Goal: Find specific page/section: Find specific page/section

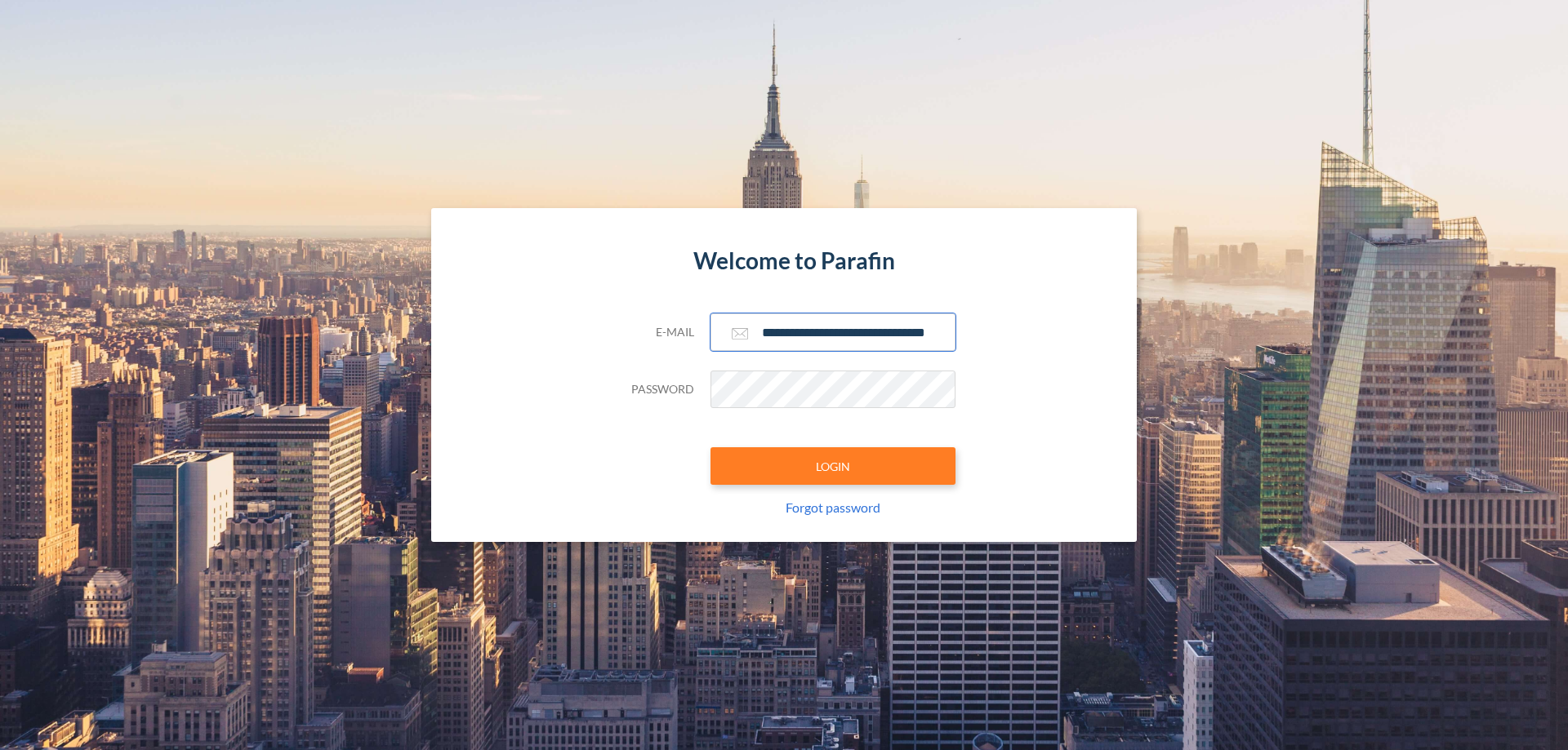
scroll to position [0, 26]
type input "**********"
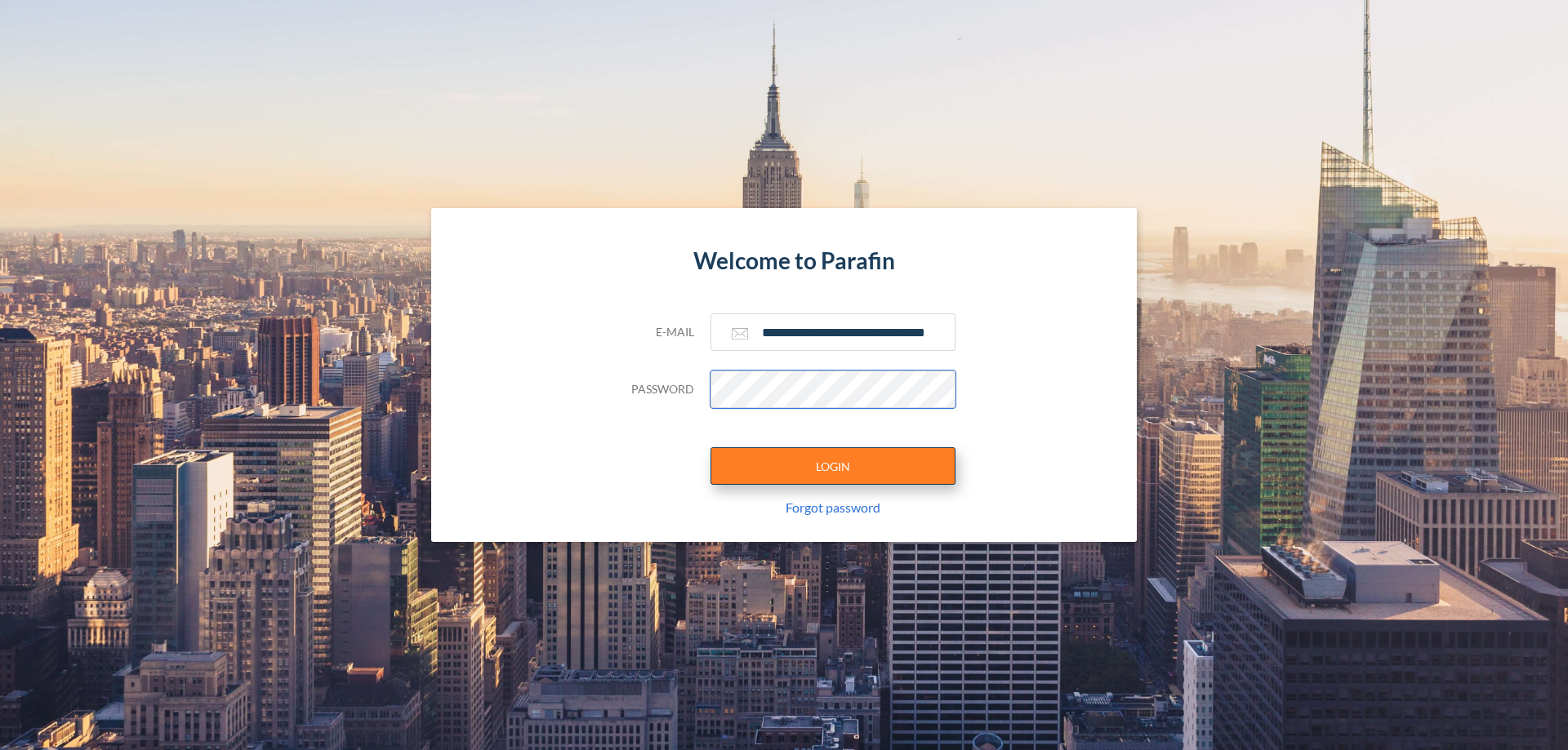
scroll to position [0, 0]
click at [833, 466] on button "LOGIN" at bounding box center [832, 466] width 245 height 38
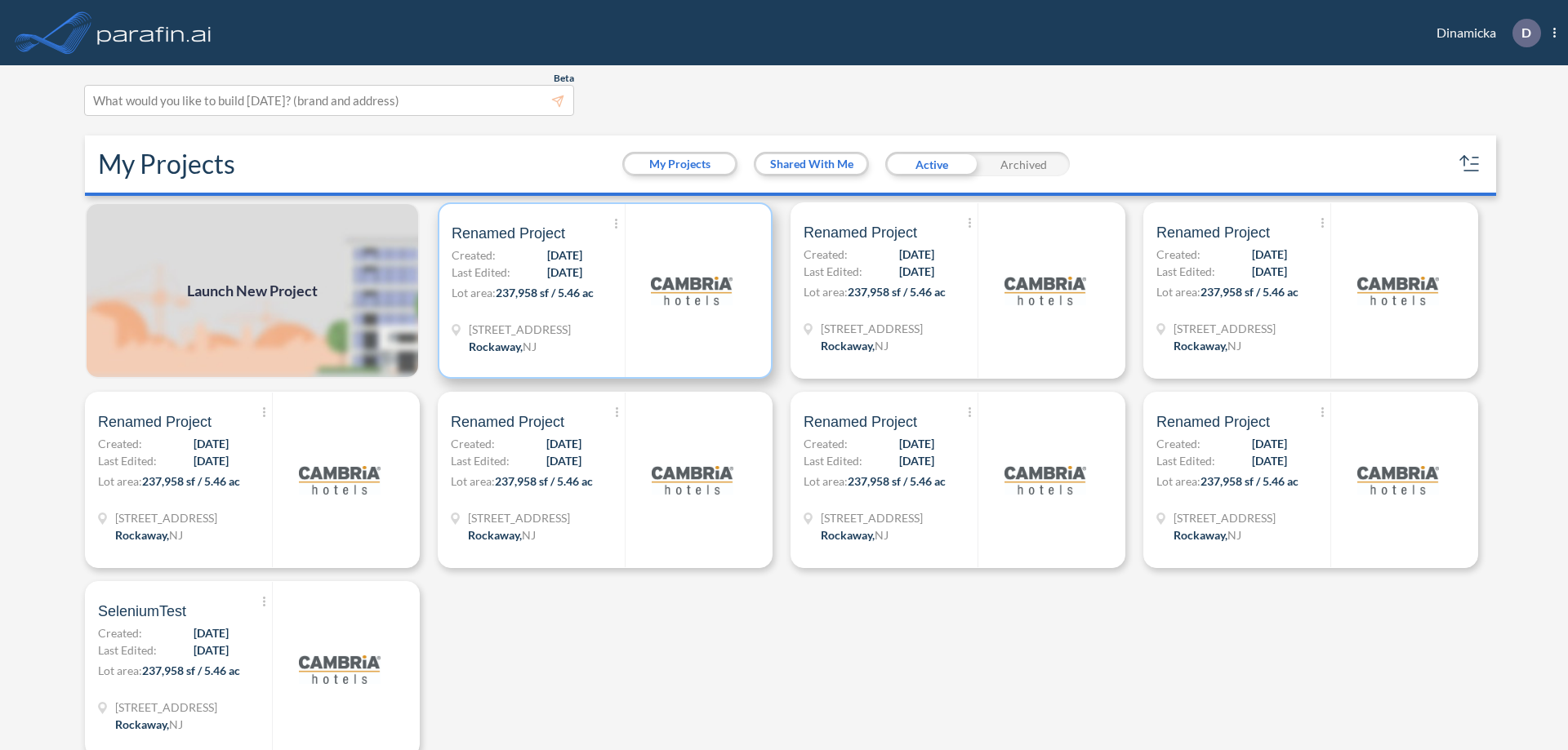
scroll to position [4, 0]
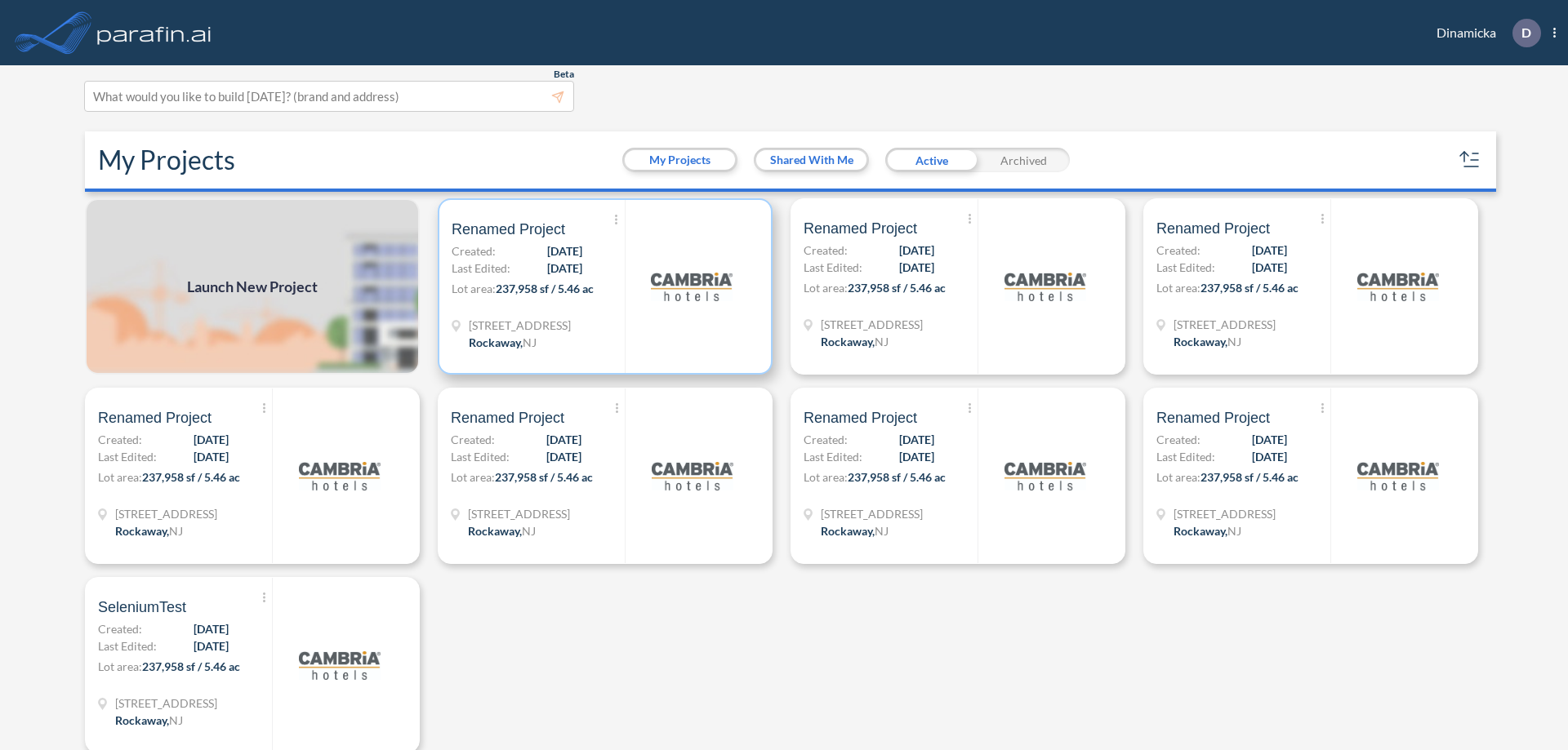
click at [602, 286] on p "Lot area: 237,958 sf / 5.46 ac" at bounding box center [538, 292] width 173 height 24
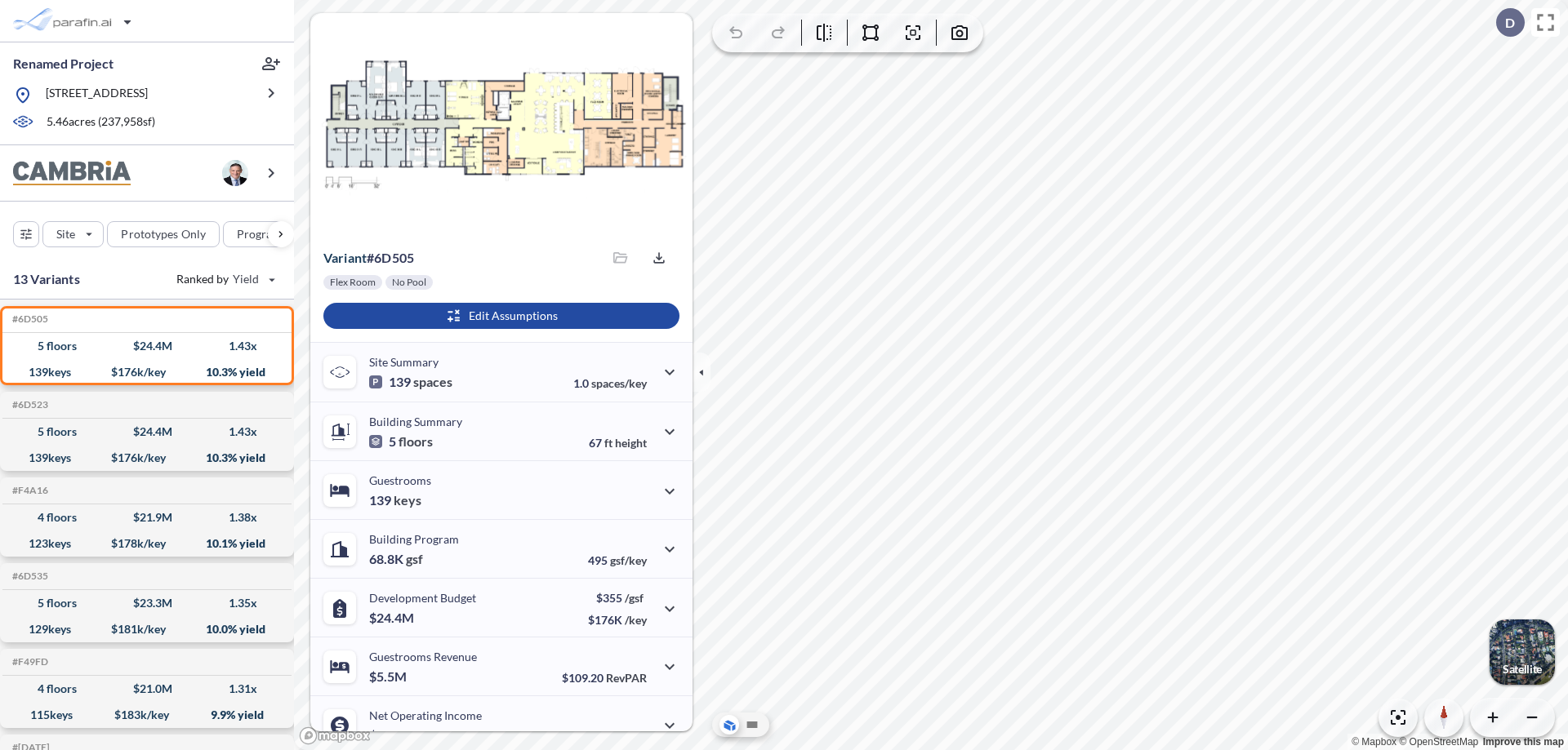
scroll to position [83, 0]
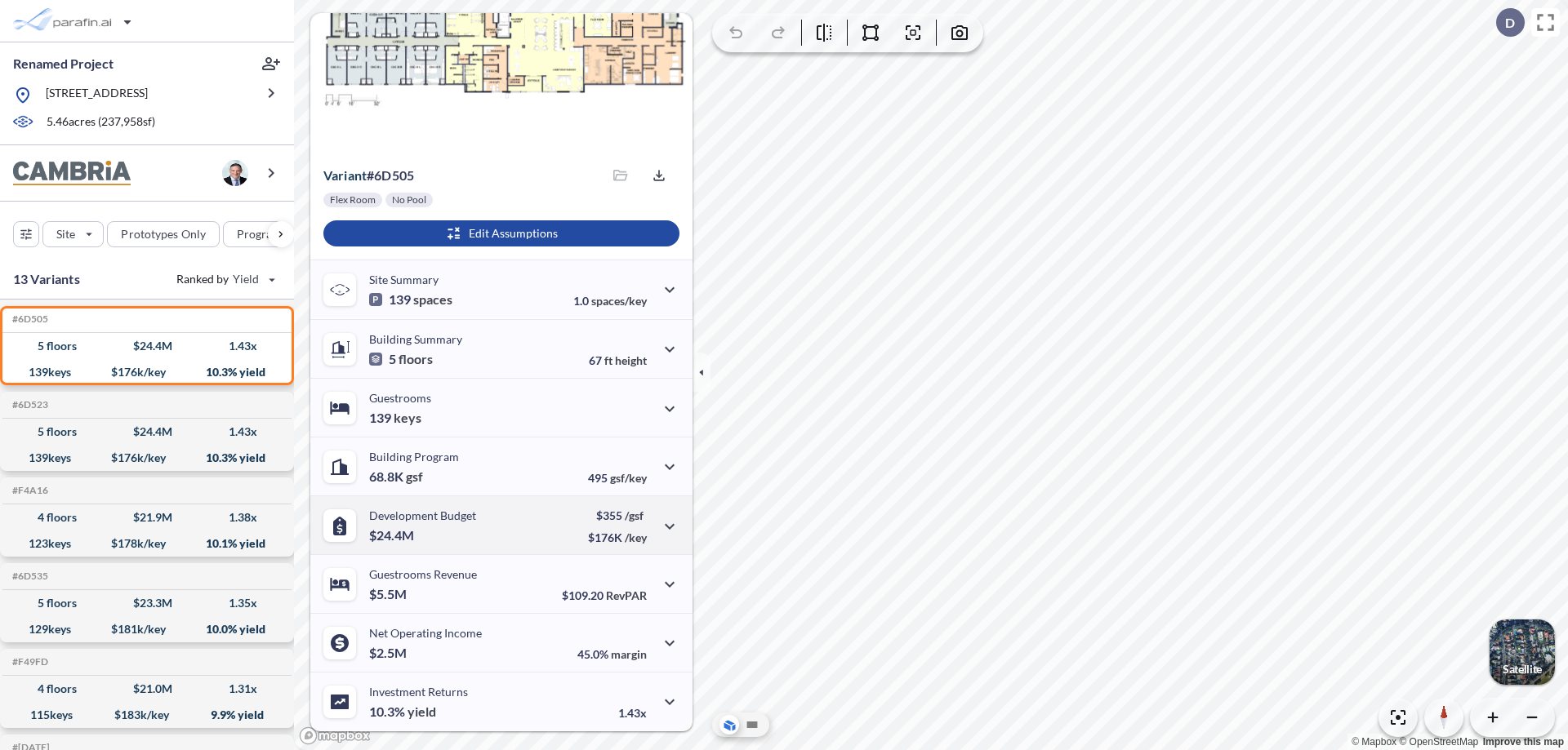
click at [499, 525] on div "Development Budget $24.4M $355 /gsf $176K /key" at bounding box center [501, 524] width 382 height 59
